Goal: Transaction & Acquisition: Register for event/course

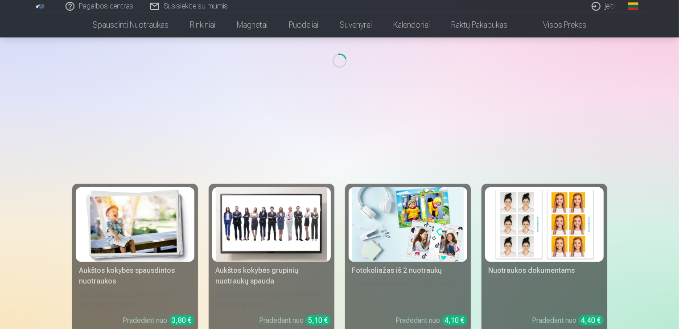
scroll to position [258, 0]
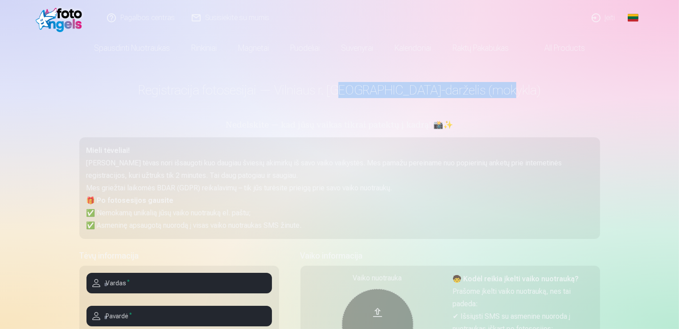
drag, startPoint x: 346, startPoint y: 87, endPoint x: 502, endPoint y: 95, distance: 155.8
click at [502, 95] on h1 "Registracija fotosesijai — Vilniaus r. [GEOGRAPHIC_DATA]-darželis (mokykla)" at bounding box center [339, 90] width 521 height 16
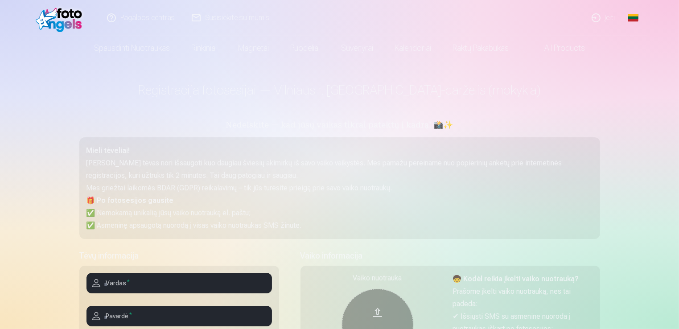
drag, startPoint x: 502, startPoint y: 95, endPoint x: 539, endPoint y: 98, distance: 37.2
click at [539, 97] on h1 "Registracija fotosesijai — Vilniaus r. [GEOGRAPHIC_DATA]-darželis (mokykla)" at bounding box center [339, 90] width 521 height 16
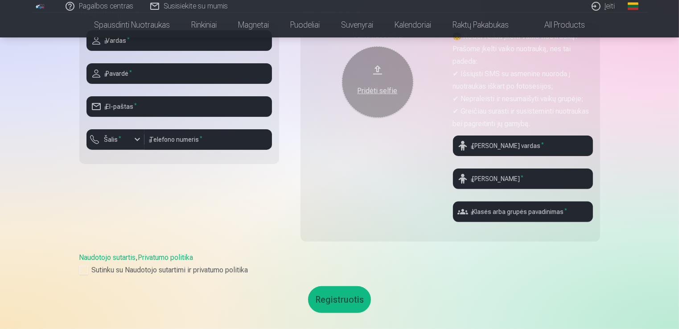
scroll to position [223, 0]
